Goal: Communication & Community: Answer question/provide support

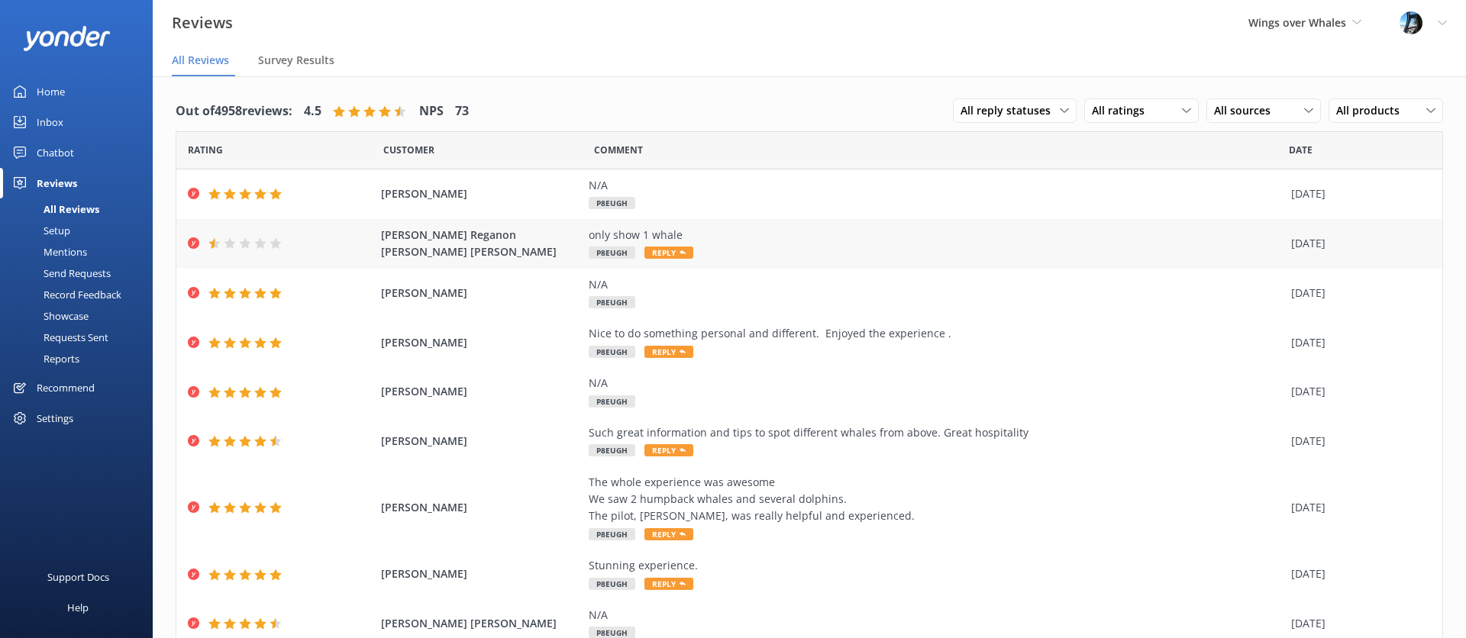
click at [894, 237] on div "only show 1 whale" at bounding box center [936, 235] width 695 height 17
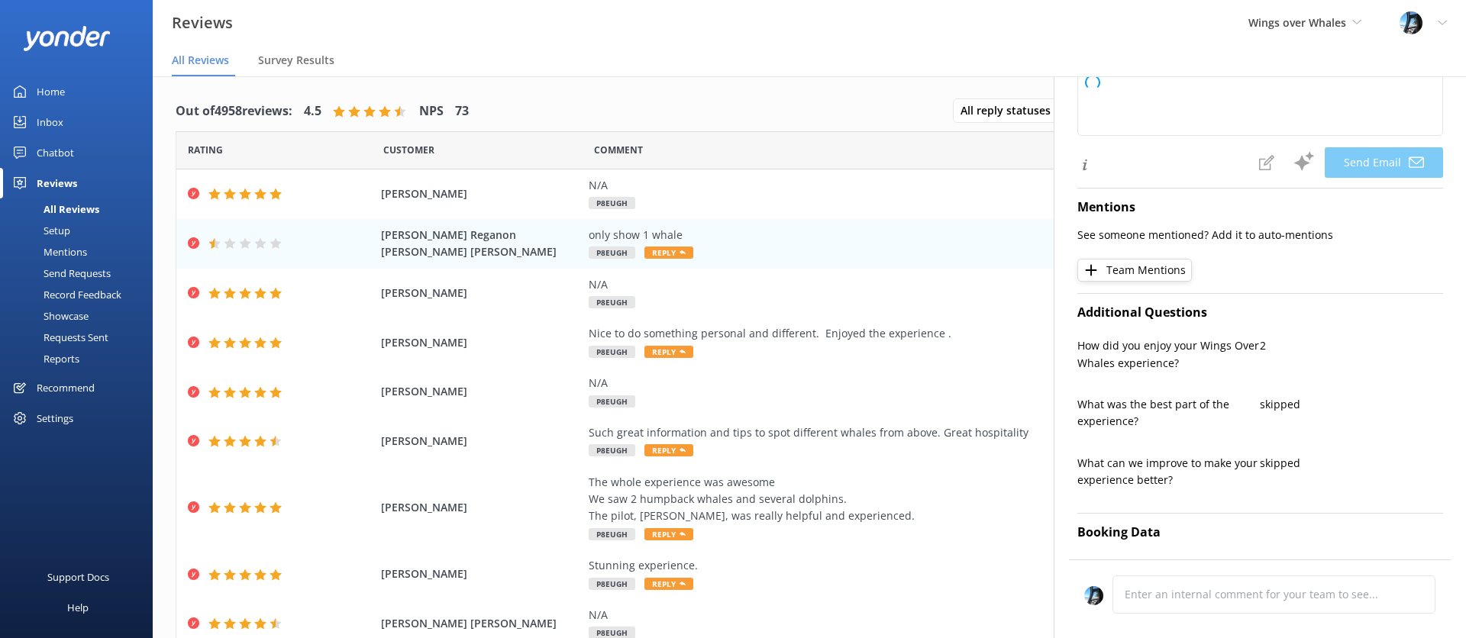
scroll to position [390, 0]
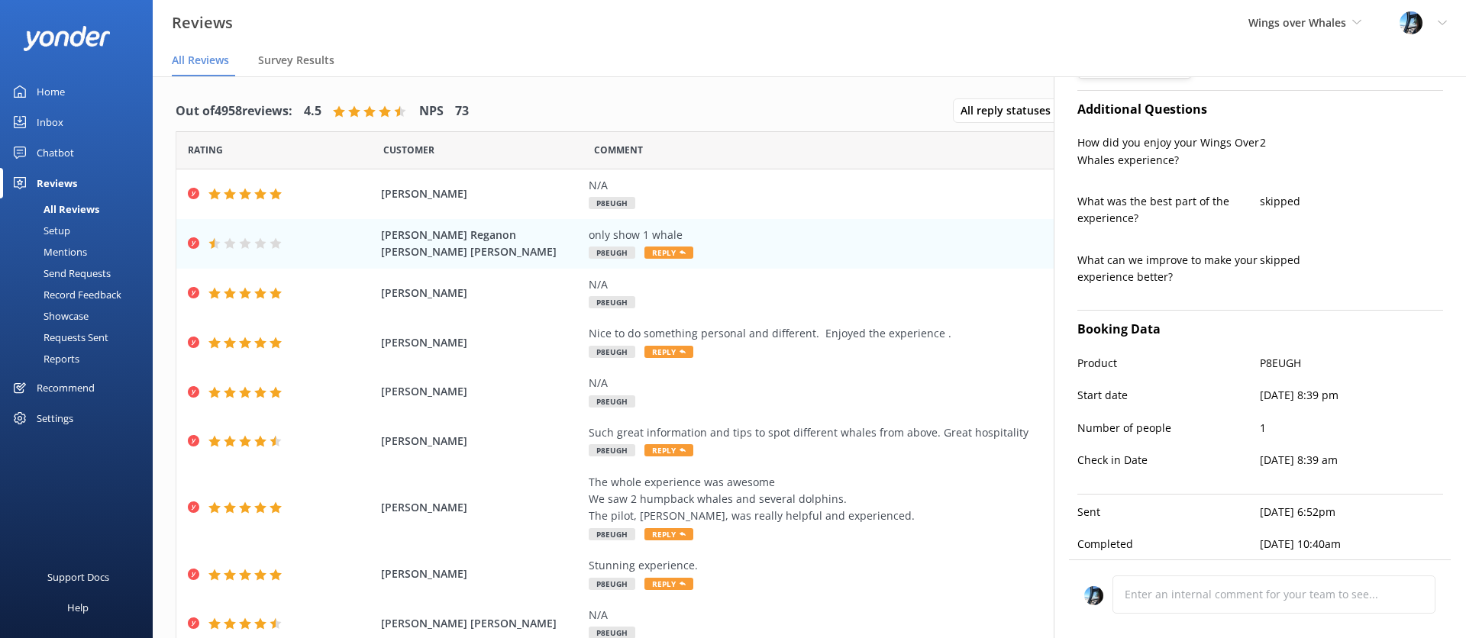
type textarea "Hi [PERSON_NAME], Thank you for your feedback. We're sorry to hear you were dis…"
click at [744, 329] on div "Nice to do something personal and different. Enjoyed the experience ." at bounding box center [936, 333] width 695 height 17
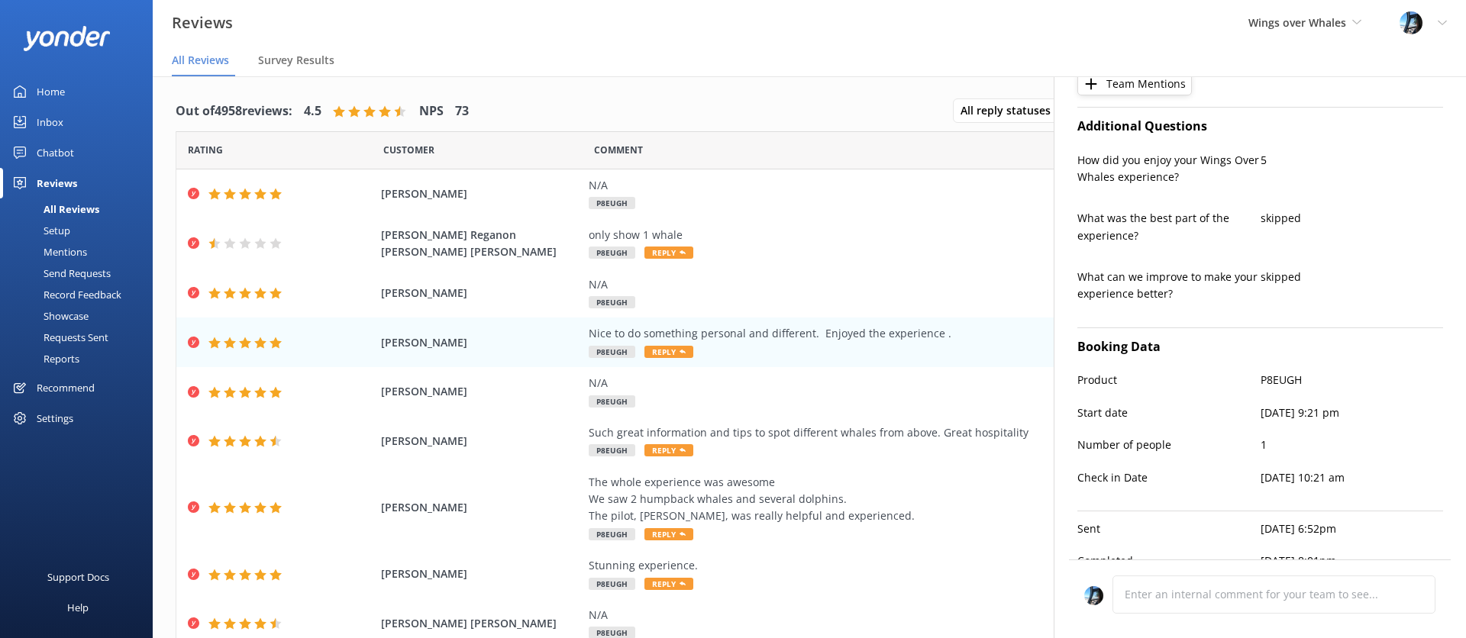
type textarea "Thank you so much, [PERSON_NAME]! We're delighted to hear you enjoyed your expe…"
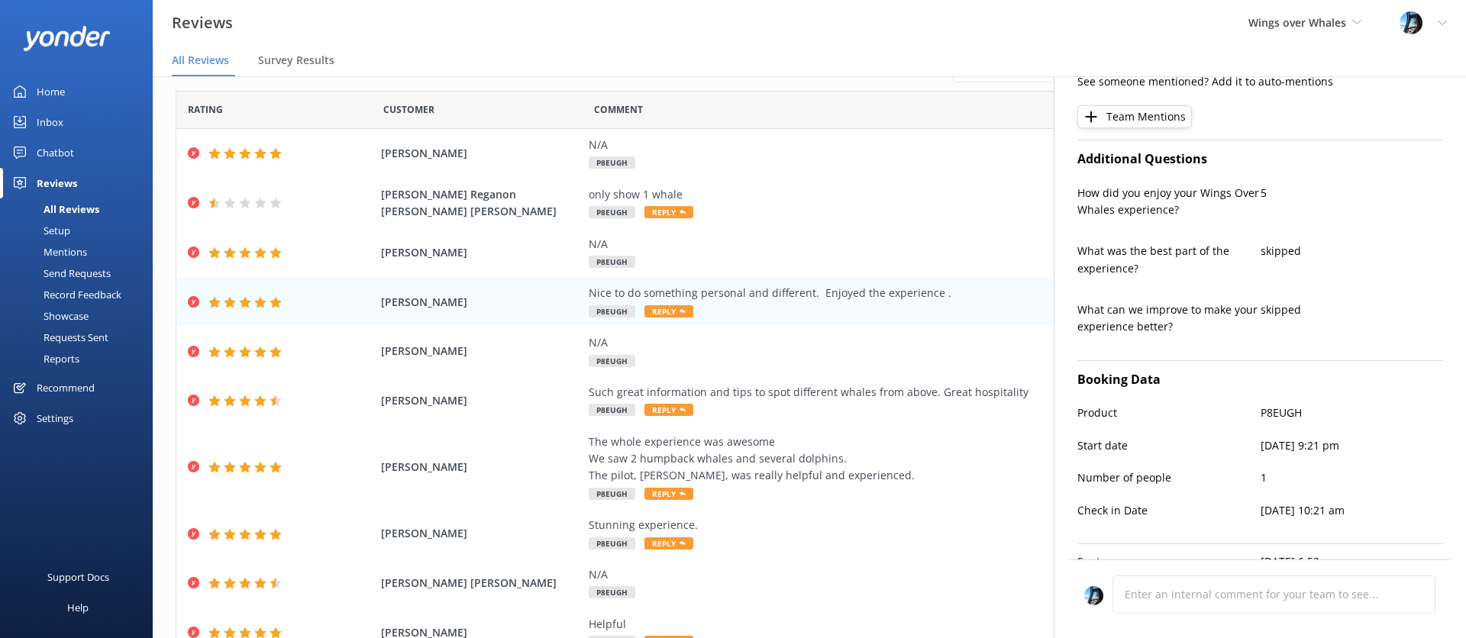
scroll to position [0, 0]
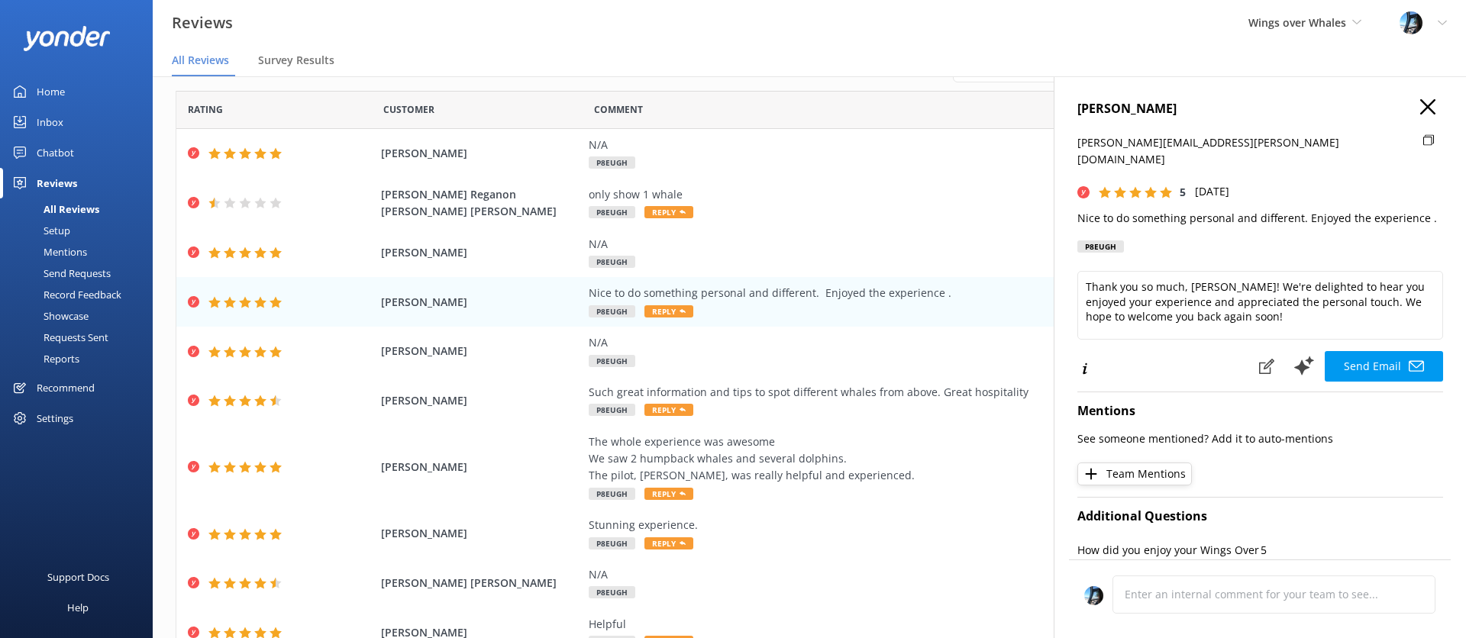
click at [1433, 105] on icon "button" at bounding box center [1427, 106] width 15 height 15
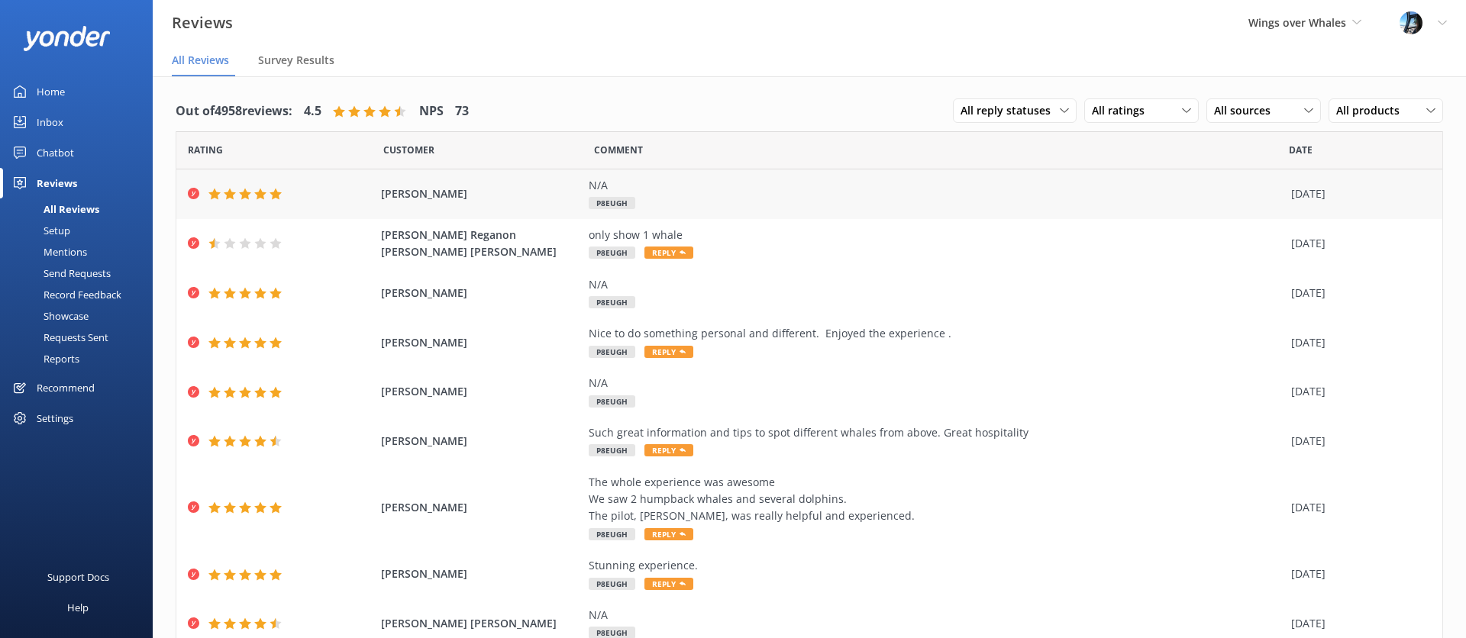
click at [385, 191] on span "[PERSON_NAME]" at bounding box center [481, 194] width 201 height 17
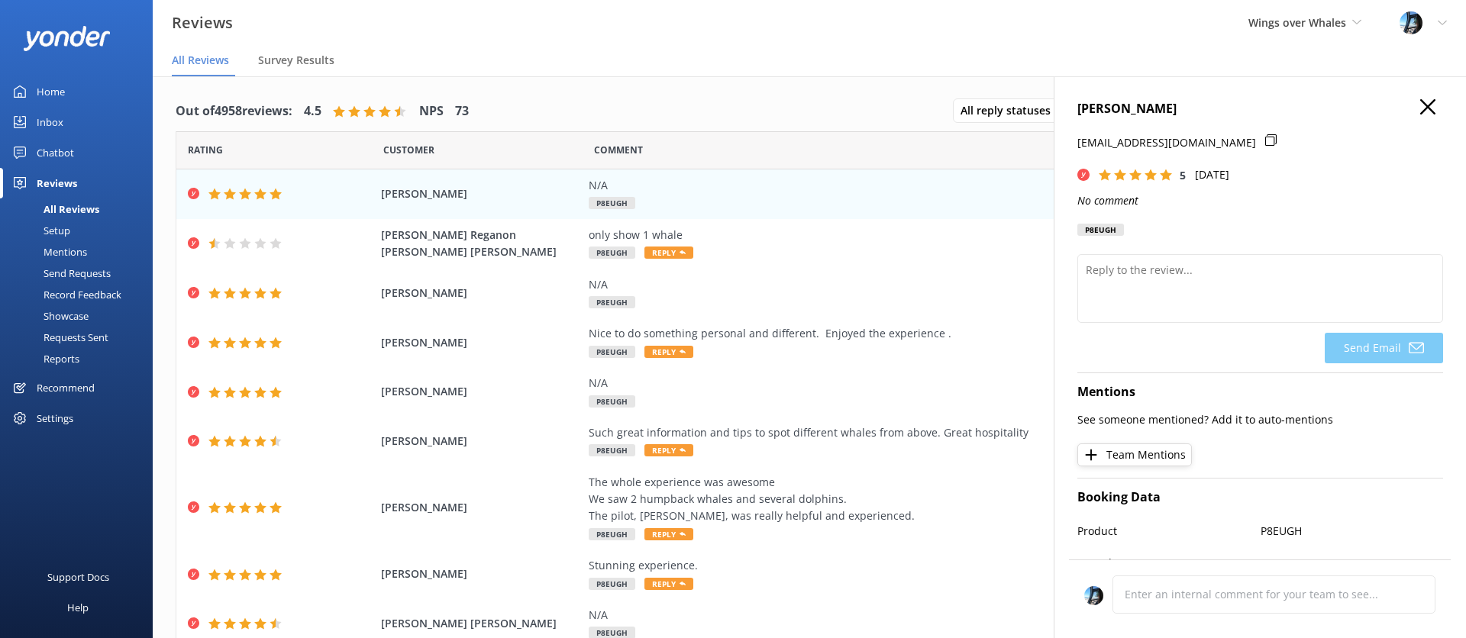
click at [1429, 107] on icon "button" at bounding box center [1427, 106] width 15 height 15
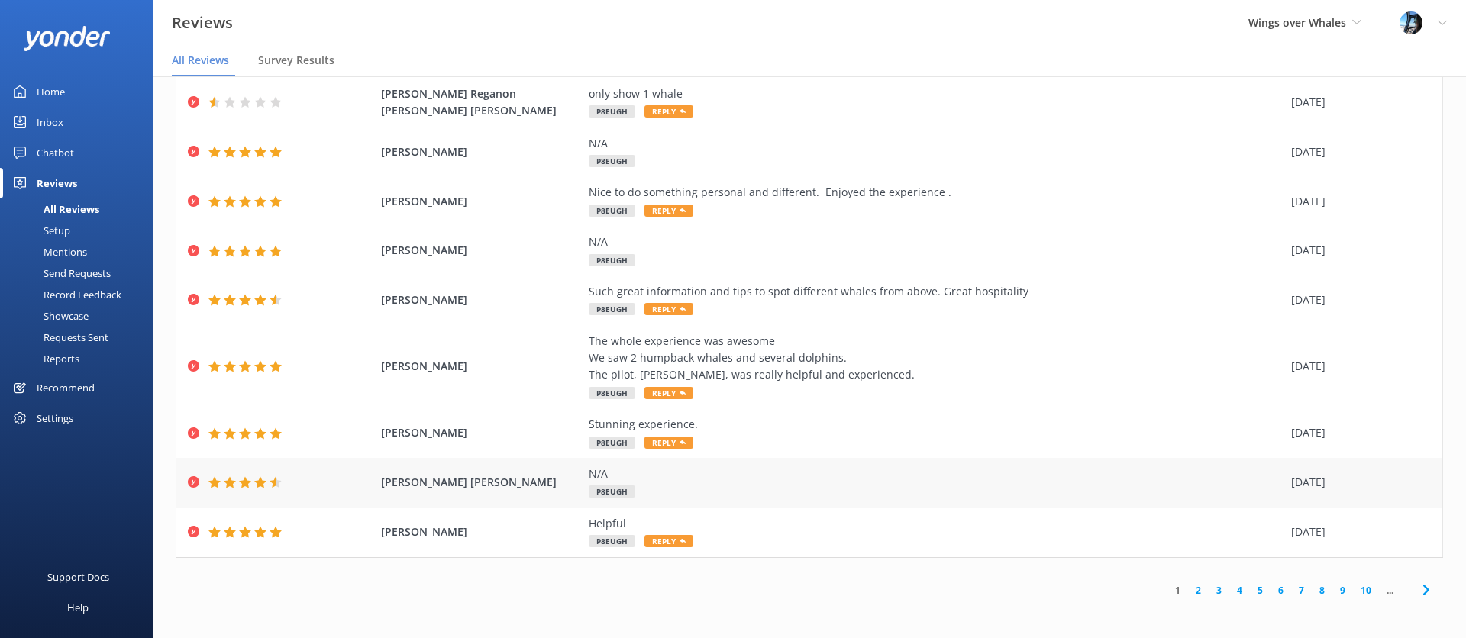
scroll to position [97, 0]
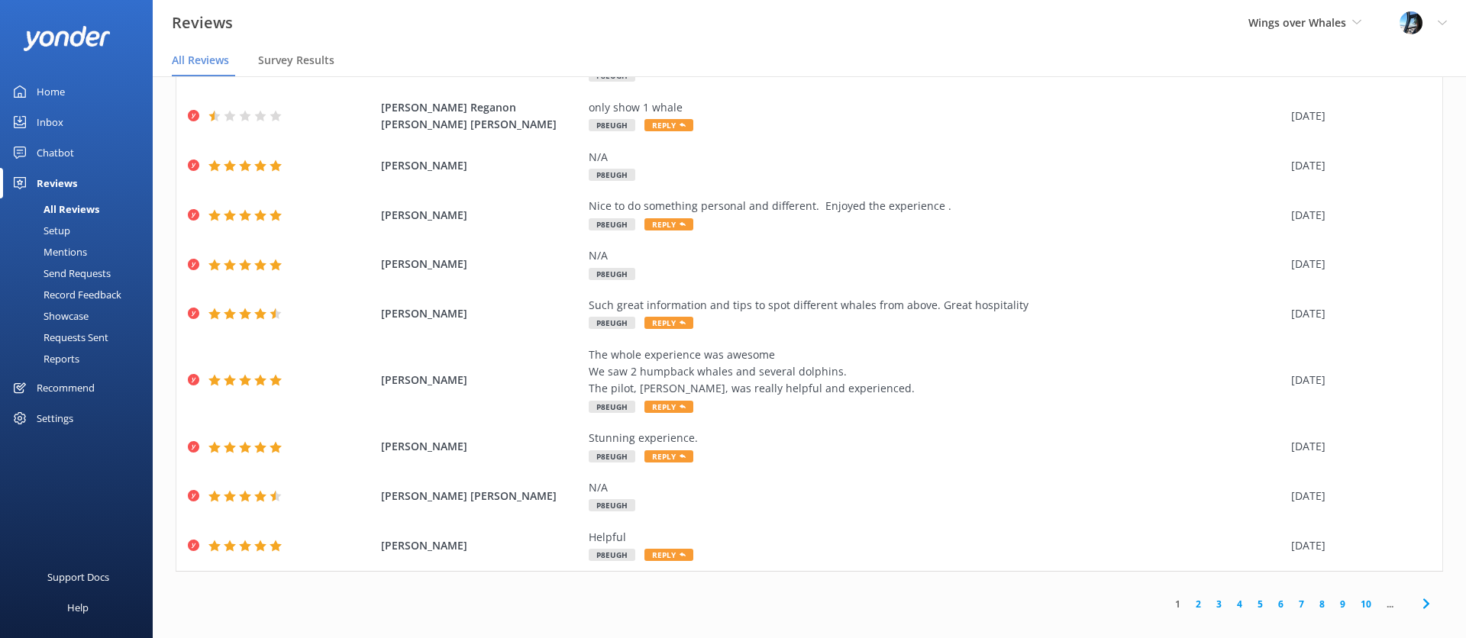
click at [1203, 600] on link "2" at bounding box center [1198, 604] width 21 height 15
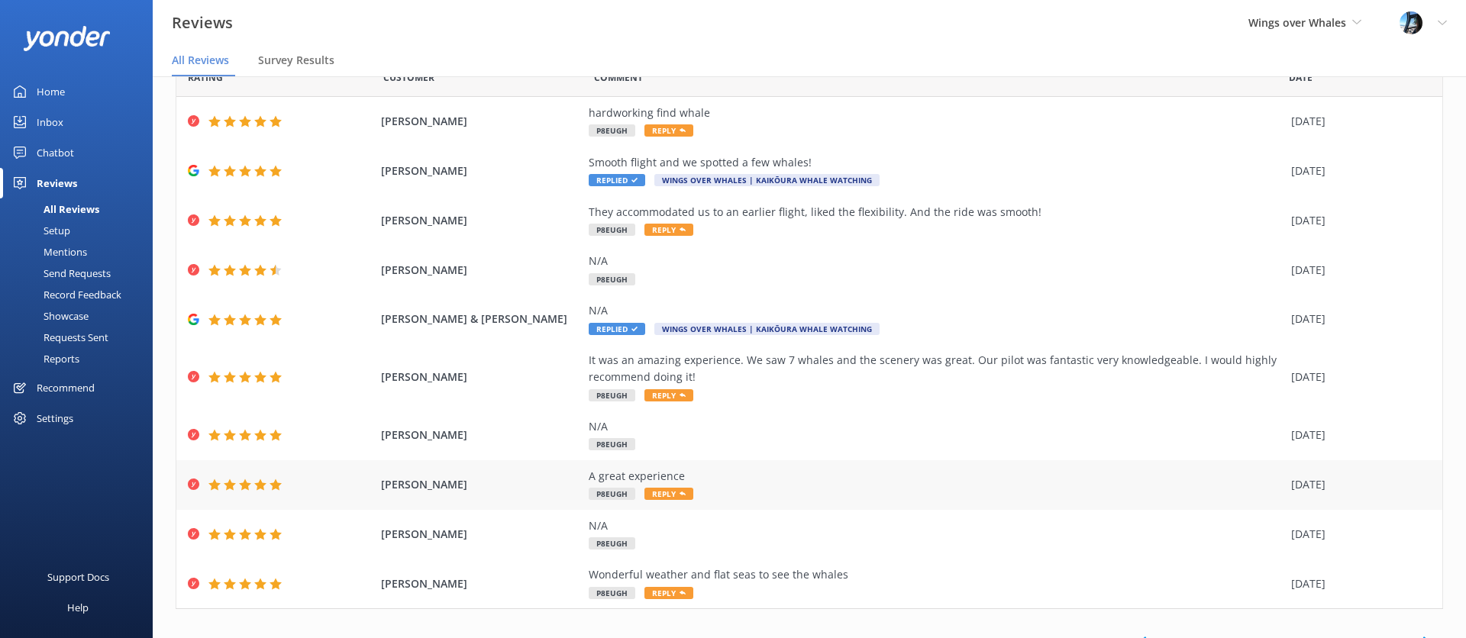
scroll to position [93, 0]
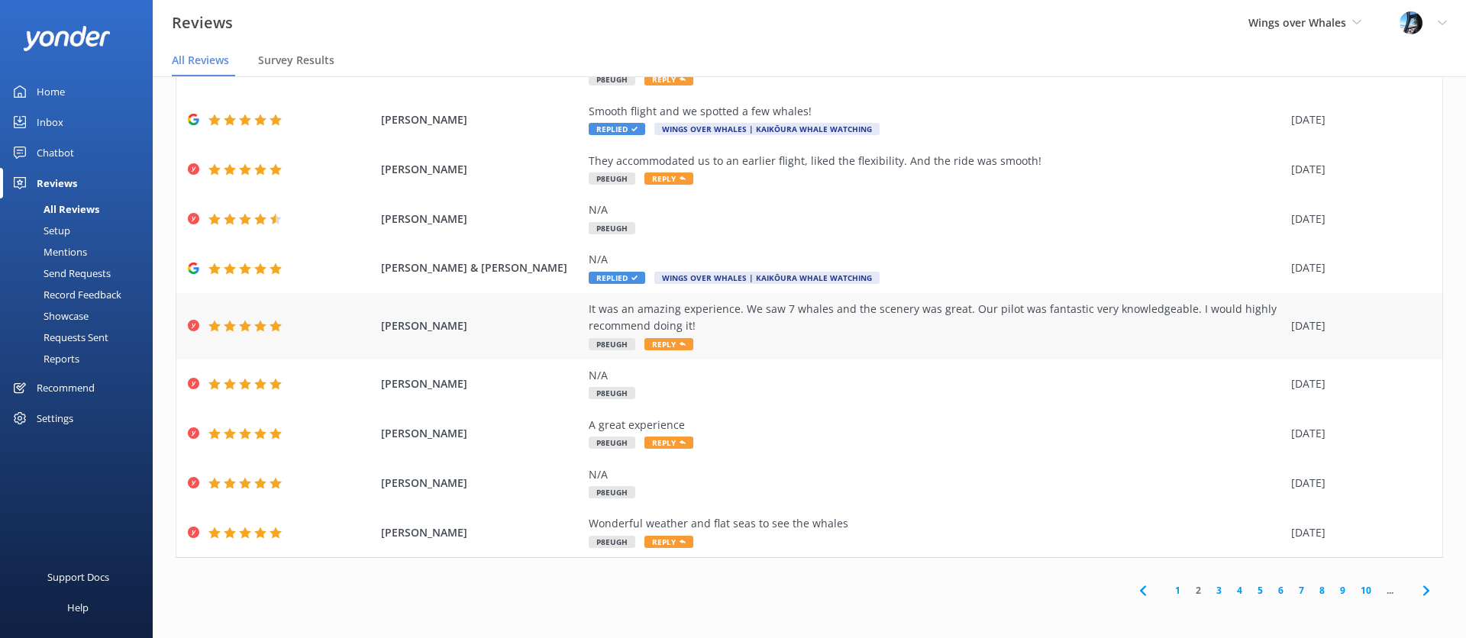
click at [883, 331] on div "It was an amazing experience. We saw 7 whales and the scenery was great. Our pi…" at bounding box center [936, 318] width 695 height 34
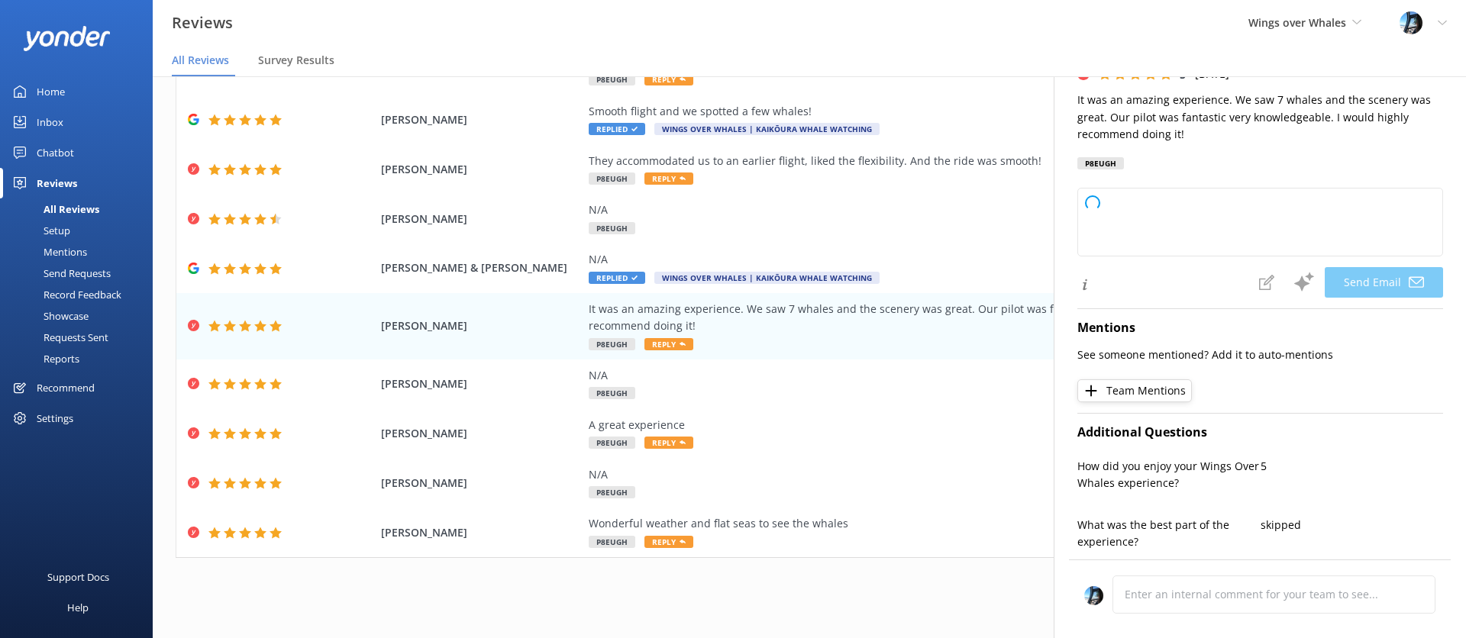
scroll to position [425, 0]
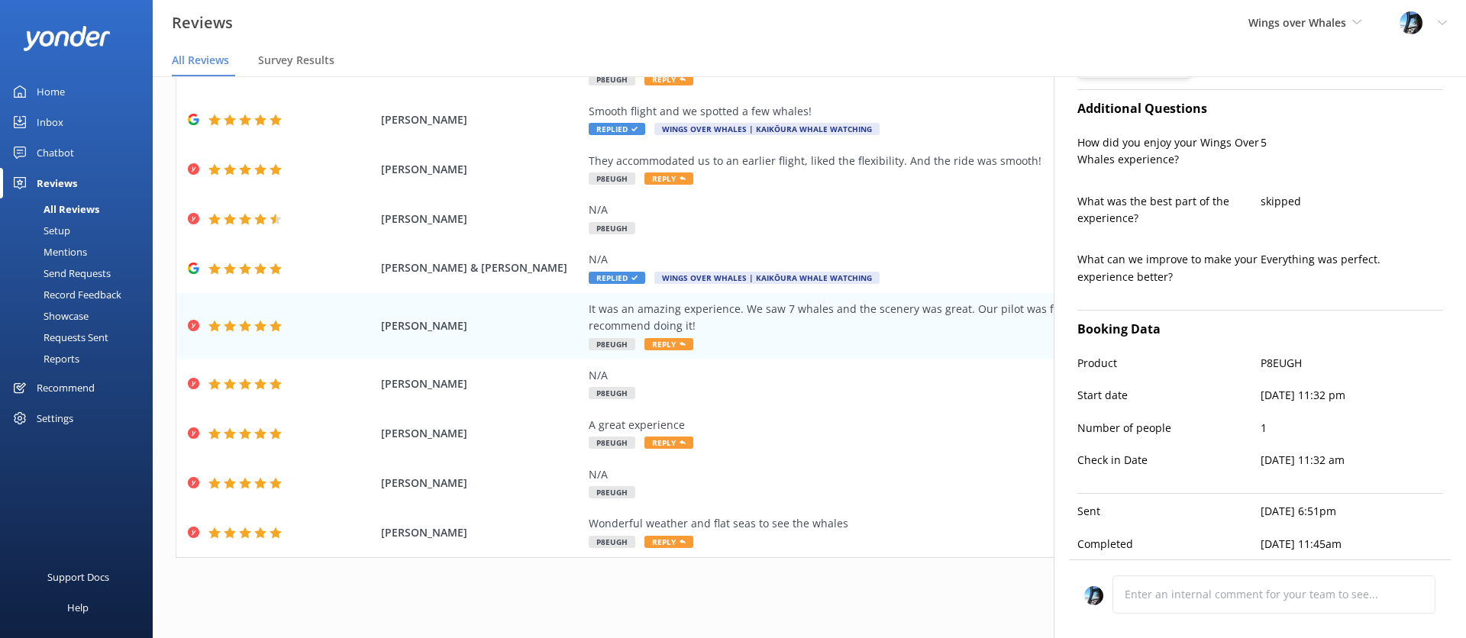
type textarea "Thank you so much, [PERSON_NAME]! We’re thrilled to hear you had an amazing exp…"
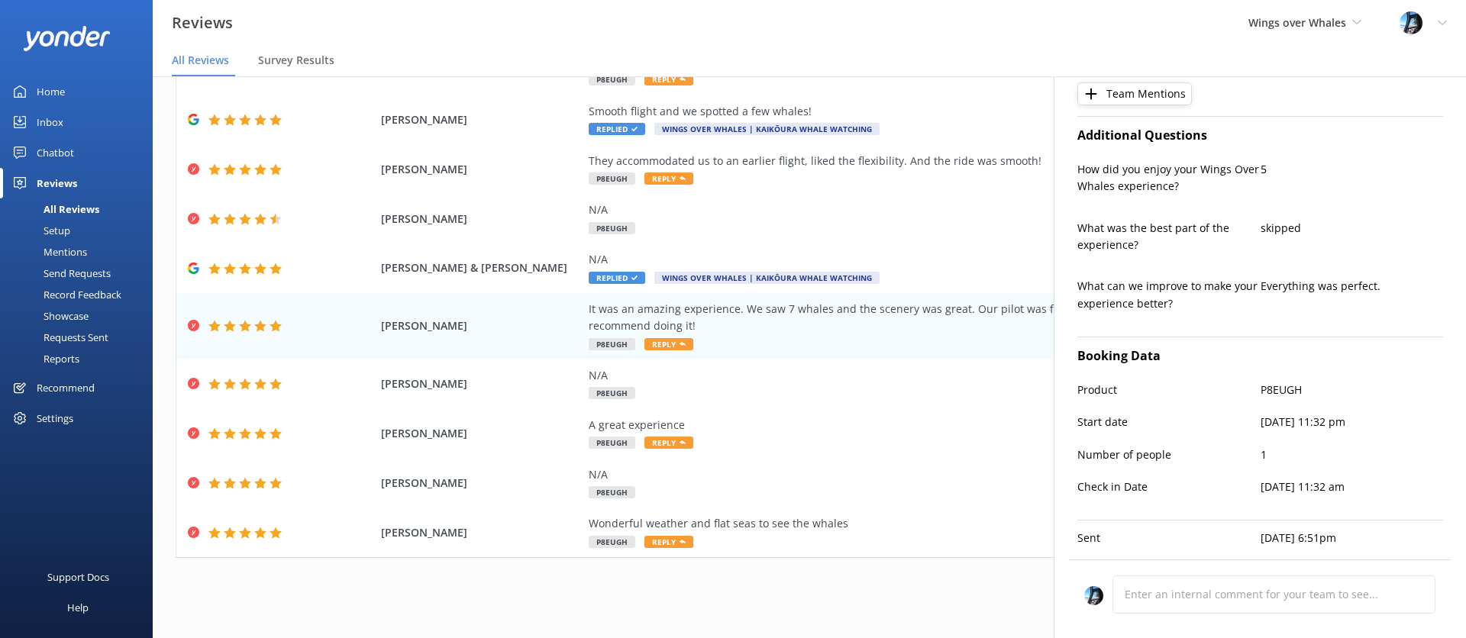
scroll to position [0, 0]
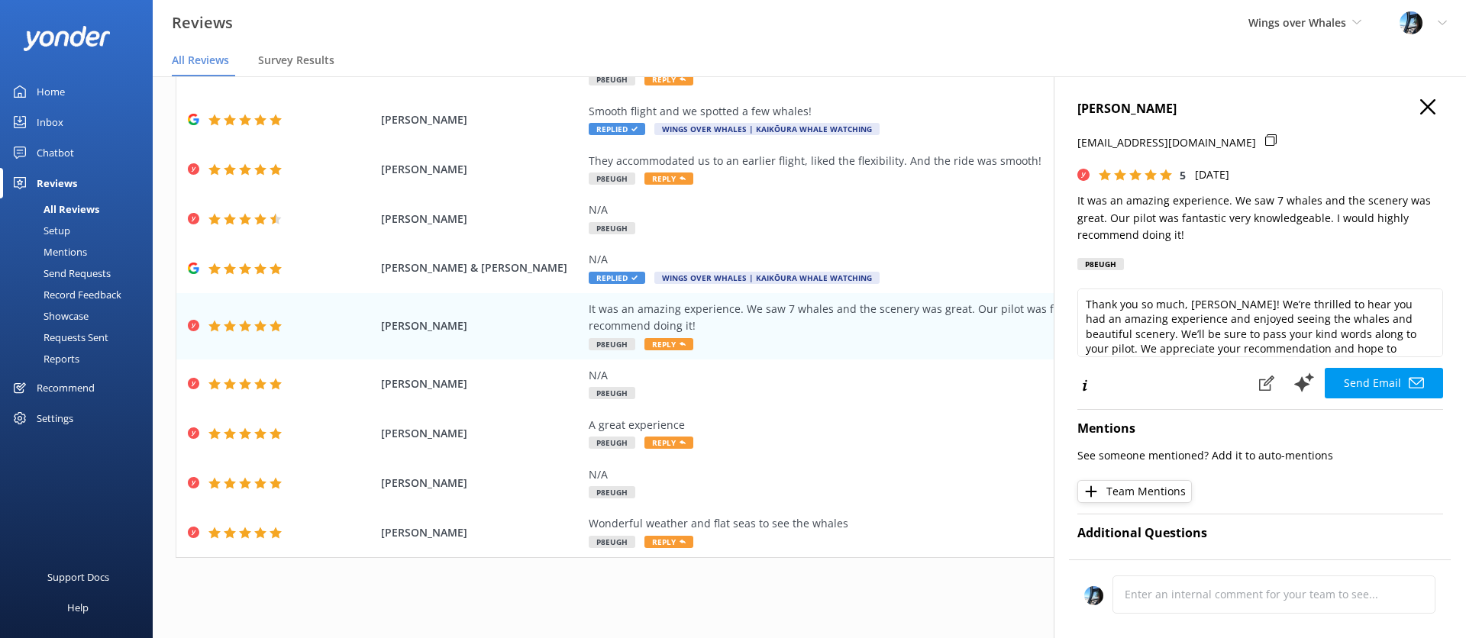
click at [1424, 106] on icon "button" at bounding box center [1427, 106] width 15 height 15
